Goal: Information Seeking & Learning: Learn about a topic

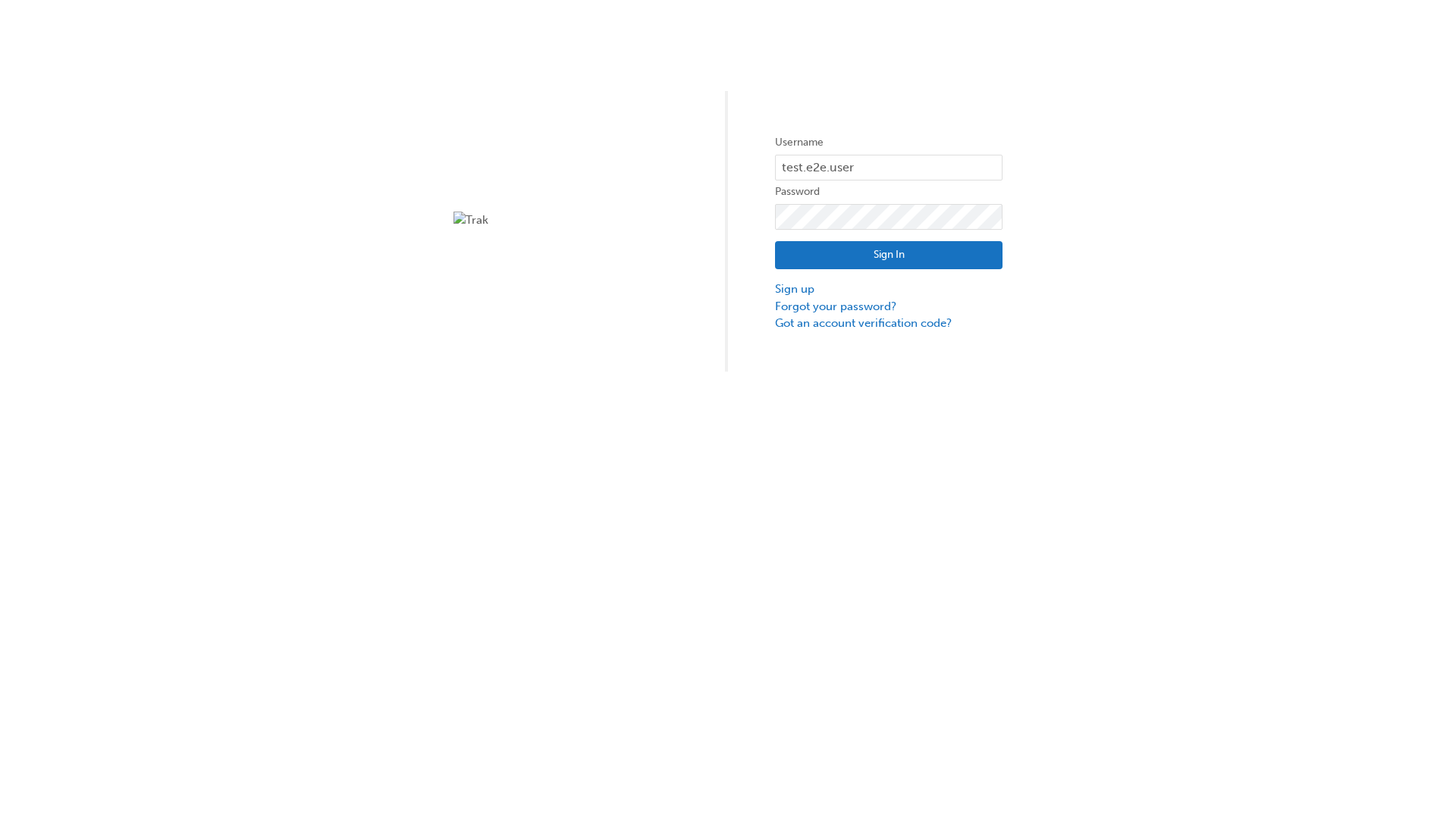
type input "test.e2e.user14"
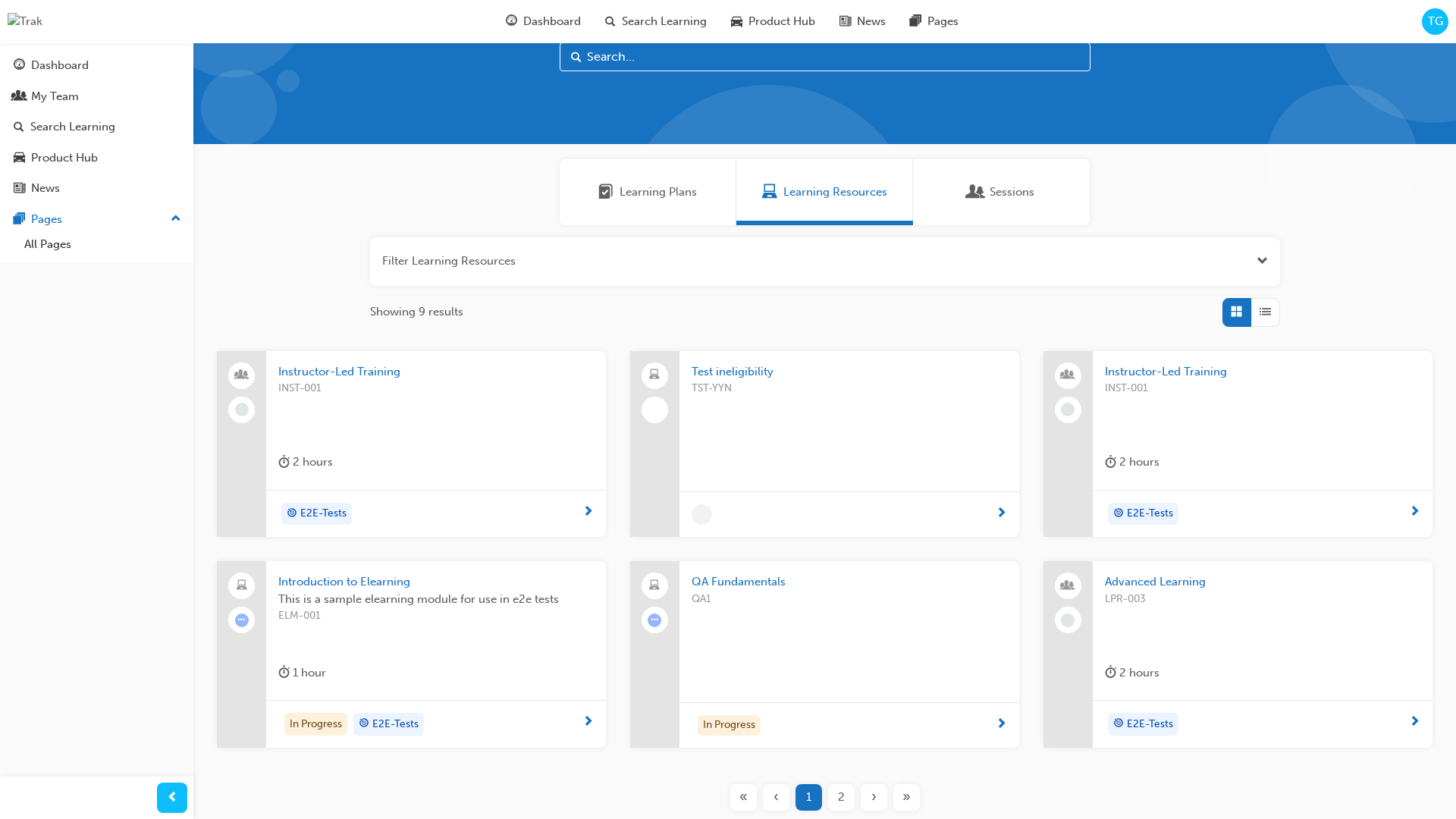
scroll to position [43, 0]
